Goal: Task Accomplishment & Management: Manage account settings

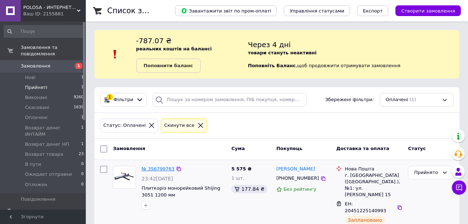
click at [156, 167] on link "№ 356799763" at bounding box center [158, 168] width 33 height 5
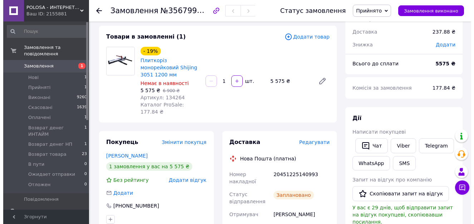
scroll to position [143, 0]
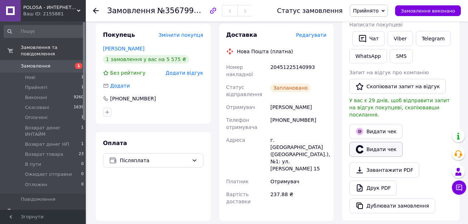
click at [383, 147] on button "Видати чек" at bounding box center [375, 149] width 53 height 15
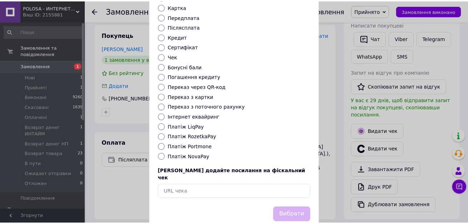
scroll to position [83, 0]
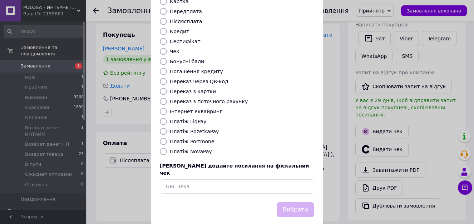
click at [184, 149] on label "Платіж NovaPay" at bounding box center [191, 152] width 42 height 6
click at [167, 148] on input "Платіж NovaPay" at bounding box center [163, 151] width 7 height 7
radio input "true"
click at [285, 202] on button "Вибрати" at bounding box center [296, 209] width 38 height 15
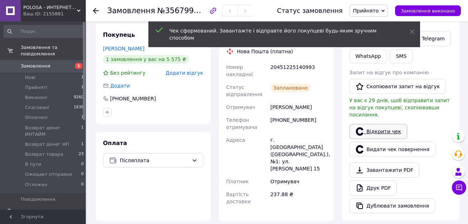
click at [375, 124] on link "Відкрити чек" at bounding box center [378, 131] width 58 height 15
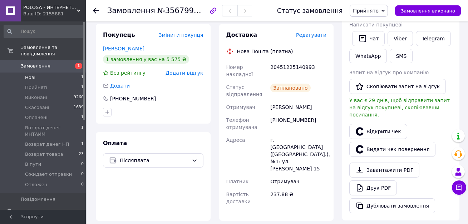
click at [29, 74] on span "Нові" at bounding box center [30, 77] width 10 height 6
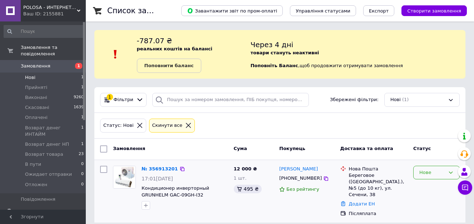
click at [432, 174] on div "Нове" at bounding box center [432, 173] width 26 height 8
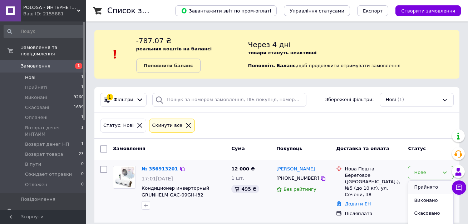
click at [427, 185] on li "Прийнято" at bounding box center [430, 187] width 45 height 13
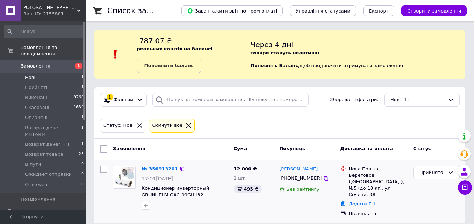
click at [156, 171] on link "№ 356913201" at bounding box center [160, 168] width 36 height 5
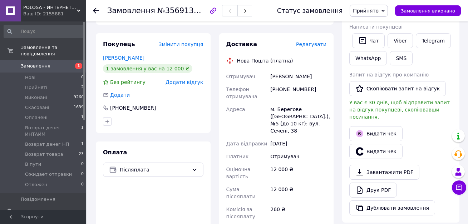
scroll to position [143, 0]
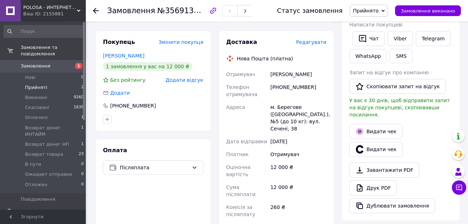
click at [35, 84] on span "Прийняті" at bounding box center [36, 87] width 22 height 6
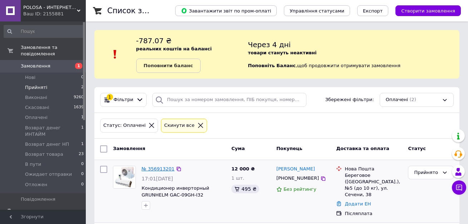
click at [164, 166] on link "№ 356913201" at bounding box center [158, 168] width 33 height 5
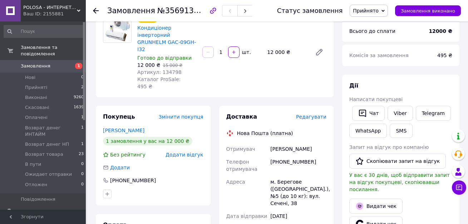
scroll to position [71, 0]
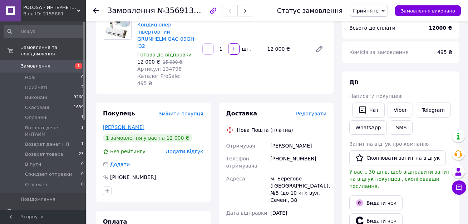
click at [120, 124] on link "[PERSON_NAME]" at bounding box center [123, 127] width 41 height 6
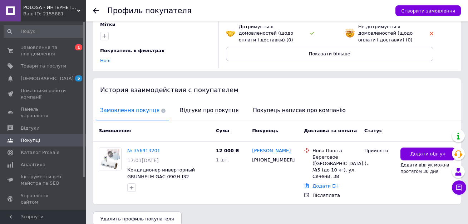
scroll to position [95, 0]
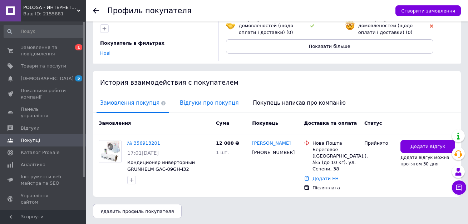
click at [203, 102] on span "Відгуки про покупця" at bounding box center [209, 103] width 66 height 18
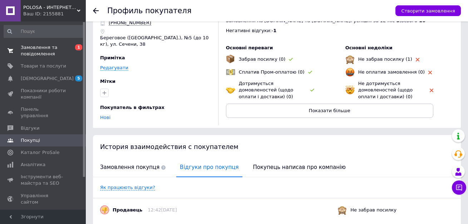
scroll to position [0, 0]
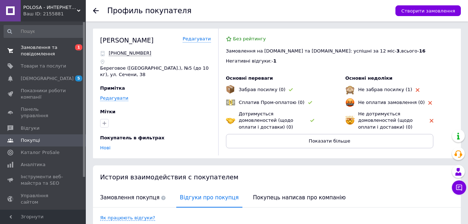
click at [28, 56] on span "Замовлення та повідомлення" at bounding box center [43, 50] width 45 height 13
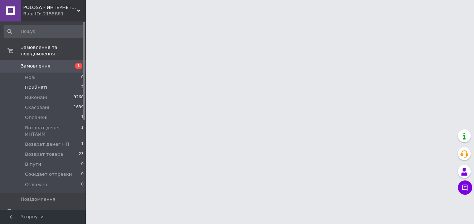
click at [32, 84] on span "Прийняті" at bounding box center [36, 87] width 22 height 6
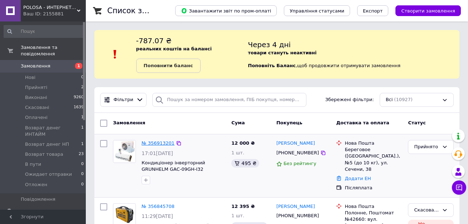
click at [164, 143] on link "№ 356913201" at bounding box center [158, 142] width 33 height 5
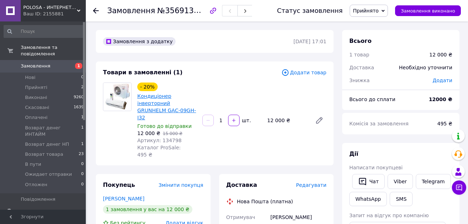
click at [146, 98] on link "Кондиціонер інверторний GRUNHELM GAC-09GH-I32" at bounding box center [166, 106] width 59 height 27
drag, startPoint x: 43, startPoint y: 80, endPoint x: 36, endPoint y: 76, distance: 8.2
click at [43, 84] on span "Прийняті" at bounding box center [36, 87] width 22 height 6
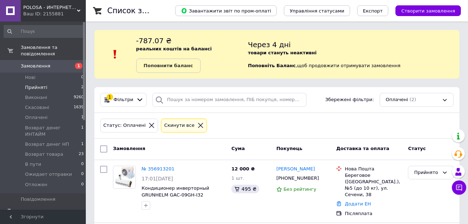
scroll to position [60, 0]
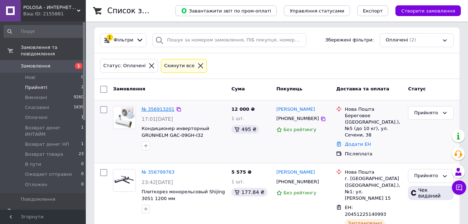
click at [154, 110] on link "№ 356913201" at bounding box center [158, 108] width 33 height 5
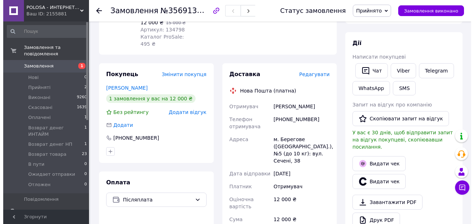
scroll to position [24, 0]
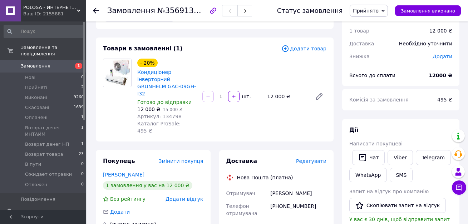
click at [321, 158] on span "Редагувати" at bounding box center [311, 161] width 30 height 6
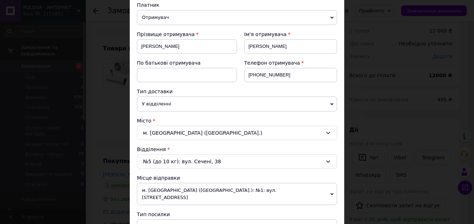
scroll to position [107, 0]
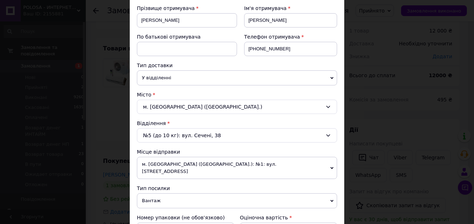
click at [223, 135] on div "№5 (до 10 кг): вул. Сечені, 38" at bounding box center [237, 135] width 200 height 14
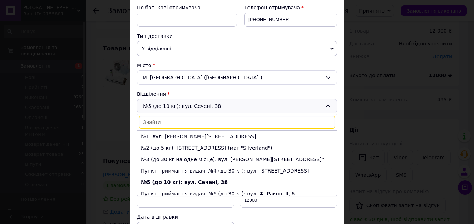
scroll to position [143, 0]
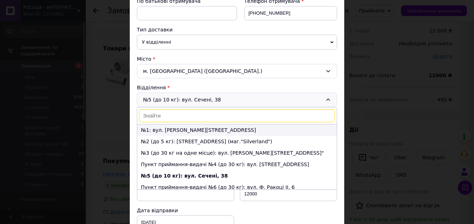
click at [214, 129] on li "№1: вул. [PERSON_NAME][STREET_ADDRESS]" at bounding box center [236, 129] width 199 height 11
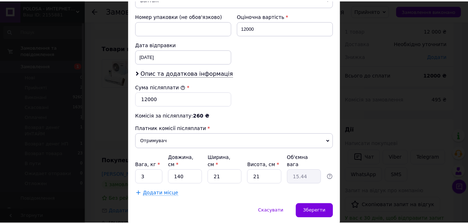
scroll to position [321, 0]
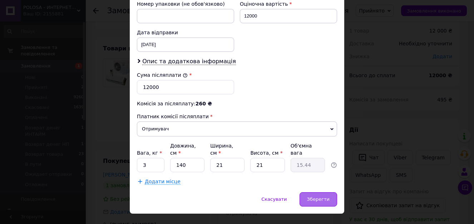
click at [323, 197] on span "Зберегти" at bounding box center [318, 199] width 23 height 5
